Goal: Obtain resource: Obtain resource

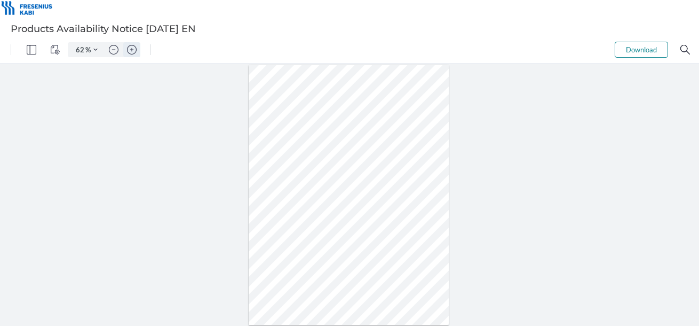
click at [127, 54] on img "Zoom in" at bounding box center [132, 50] width 10 height 10
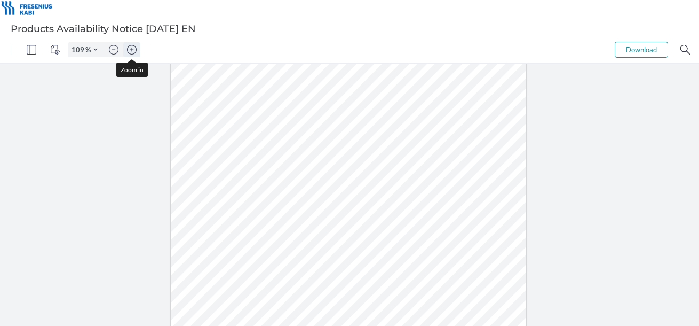
type input "134"
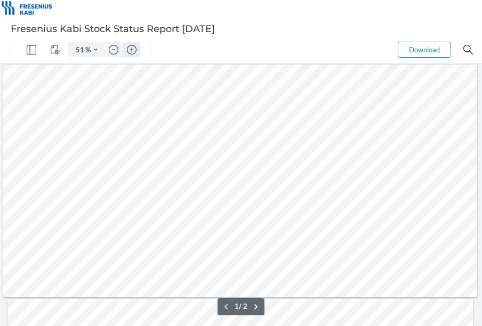
click at [132, 50] on img "Zoom in" at bounding box center [132, 50] width 10 height 10
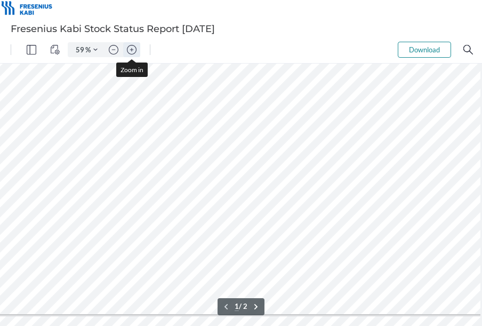
click at [132, 50] on img "Zoom in" at bounding box center [132, 50] width 10 height 10
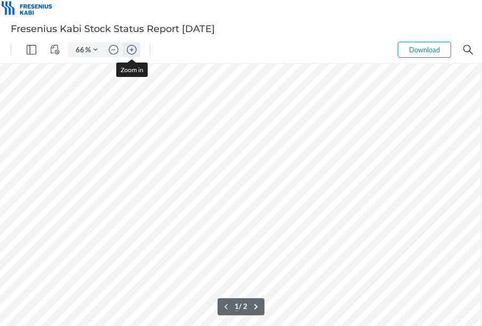
click at [132, 50] on img "Zoom in" at bounding box center [132, 50] width 10 height 10
type input "106"
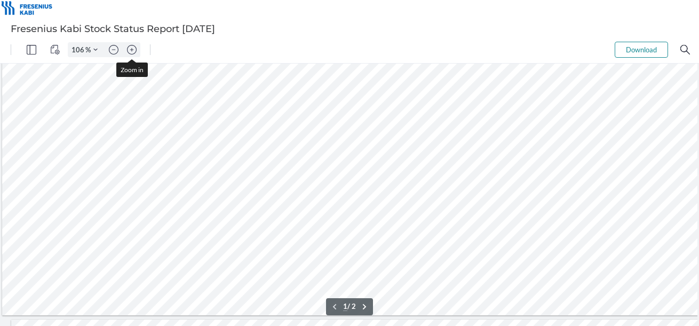
scroll to position [288, 0]
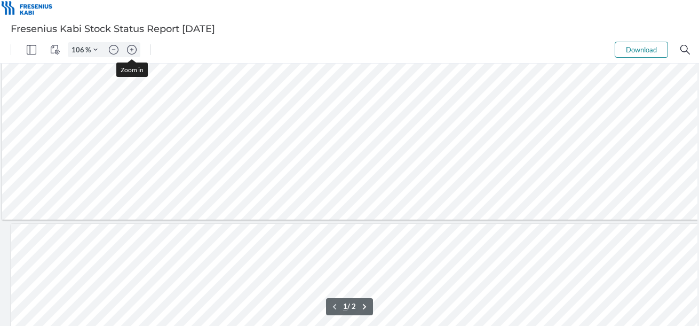
type input "2"
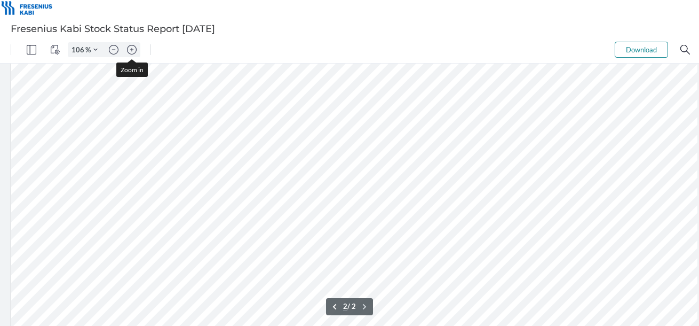
scroll to position [608, 0]
